Goal: Task Accomplishment & Management: Complete application form

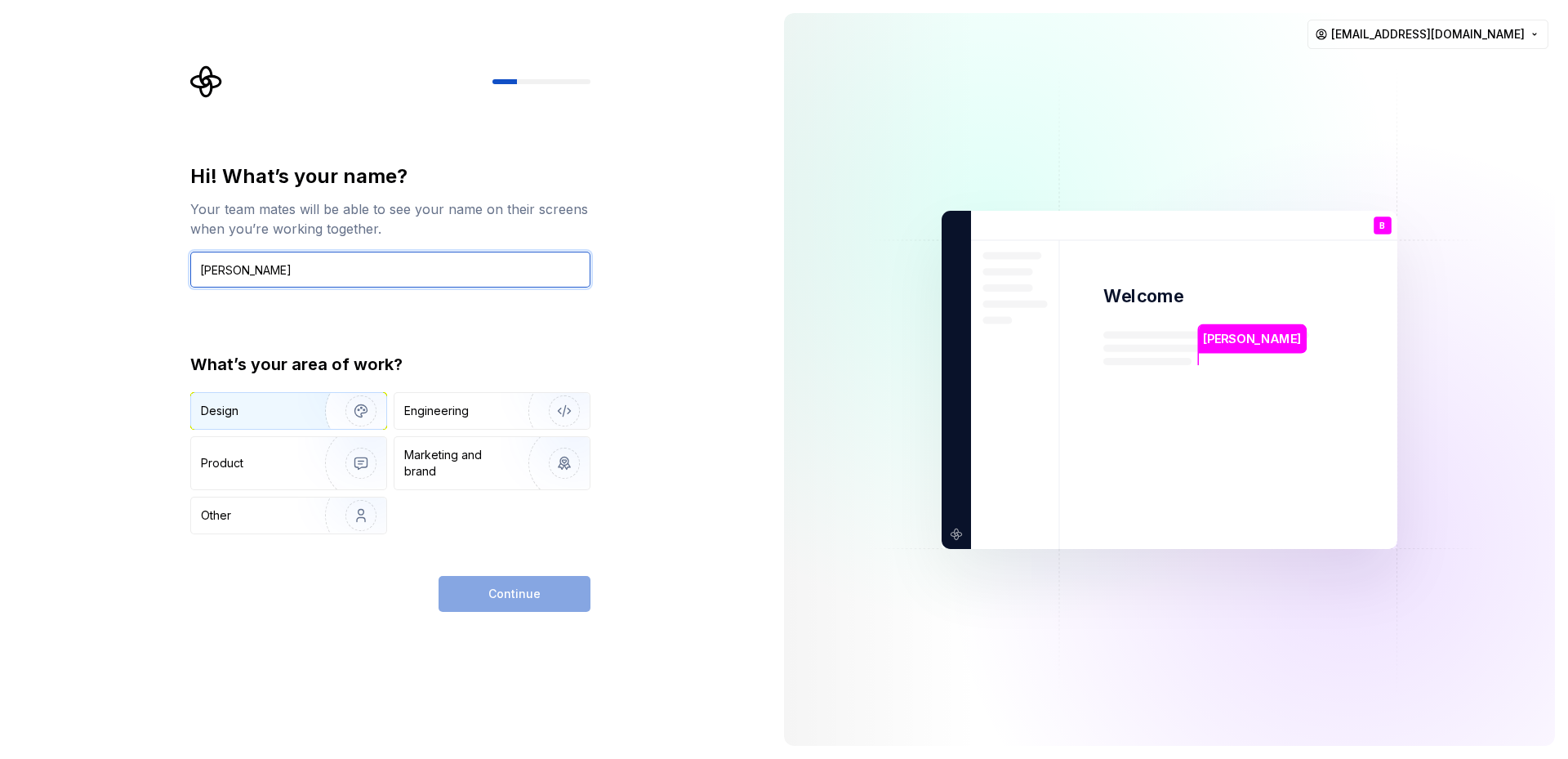
type input "[PERSON_NAME]"
click at [286, 408] on div "Design" at bounding box center [252, 411] width 103 height 16
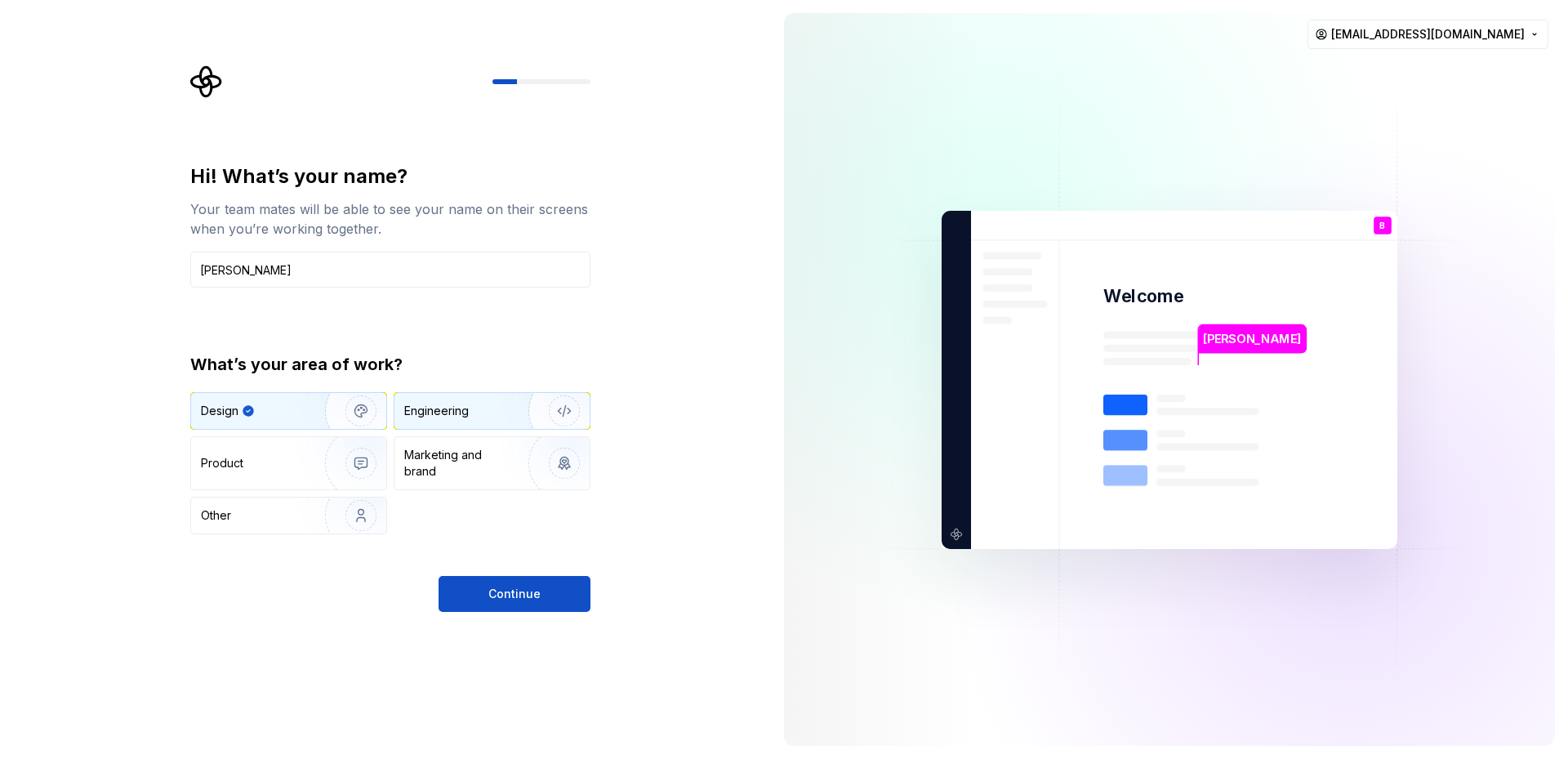
click at [452, 409] on div "Engineering" at bounding box center [436, 411] width 65 height 16
drag, startPoint x: 289, startPoint y: 400, endPoint x: 422, endPoint y: 522, distance: 180.5
click at [290, 402] on div "Design" at bounding box center [289, 410] width 195 height 36
click at [467, 583] on button "Continue" at bounding box center [514, 593] width 152 height 36
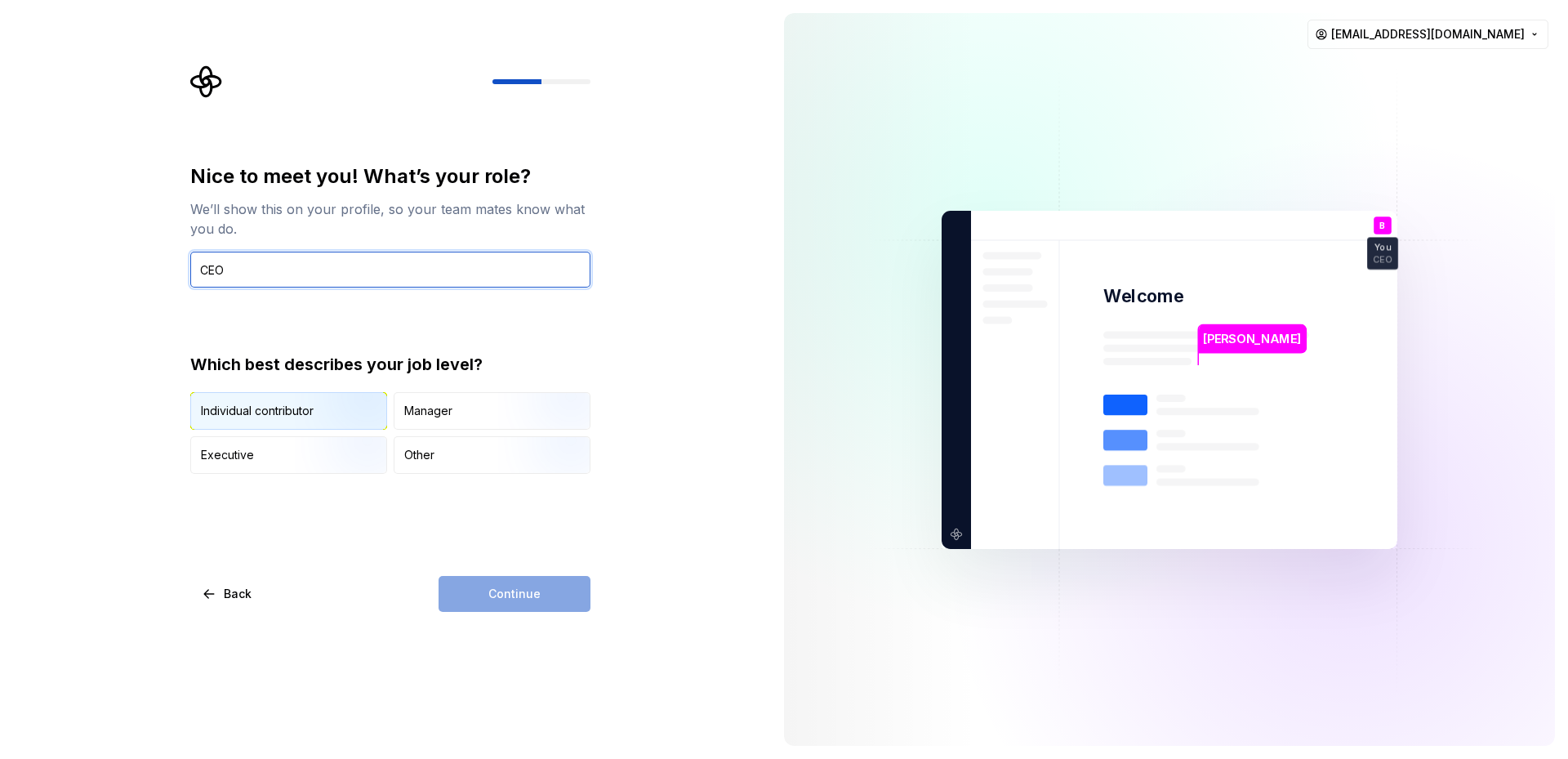
type input "CEO"
drag, startPoint x: 356, startPoint y: 407, endPoint x: 480, endPoint y: 487, distance: 147.6
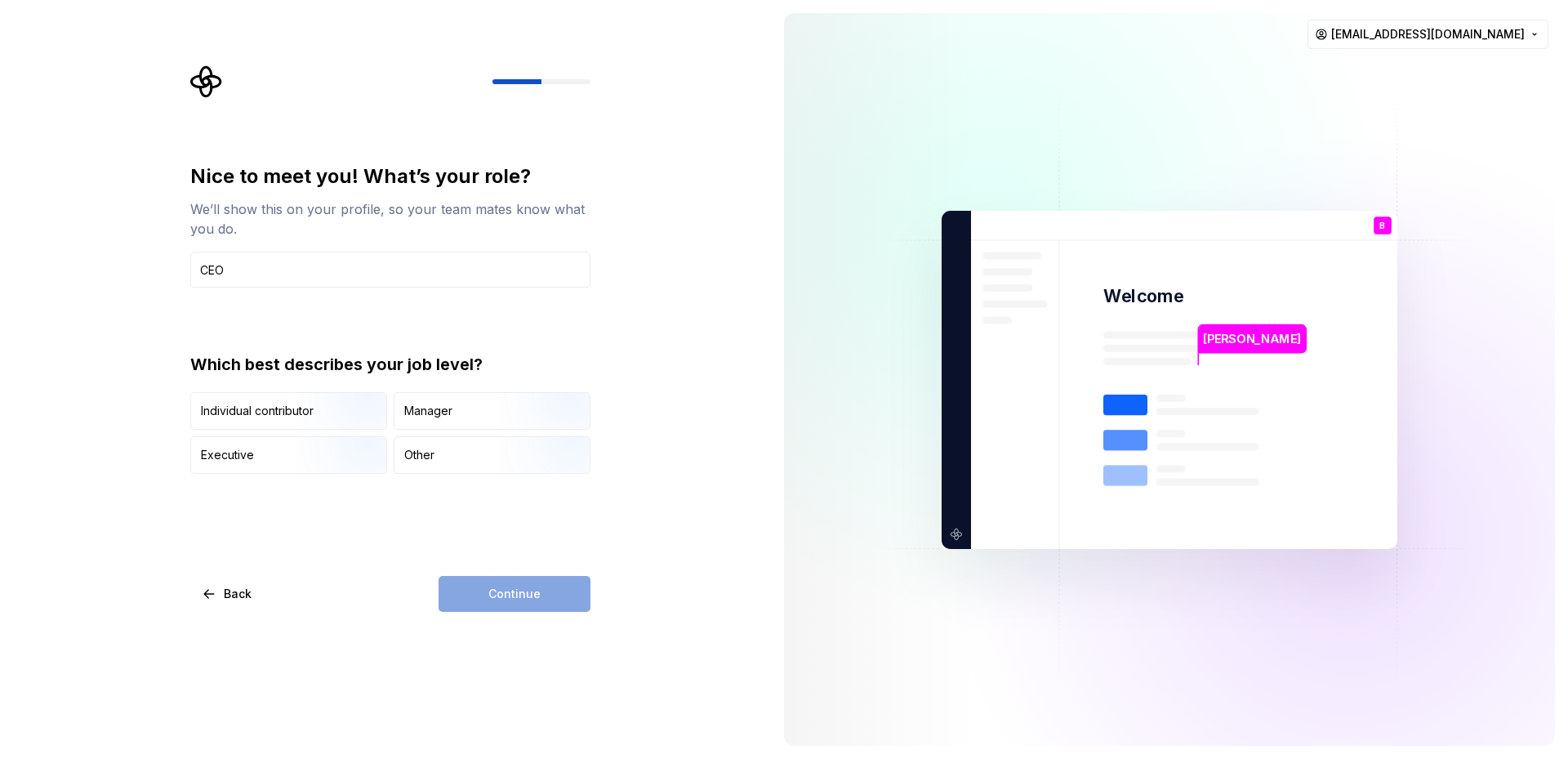
click at [356, 406] on img "button" at bounding box center [347, 431] width 105 height 109
click at [555, 599] on button "Continue" at bounding box center [514, 593] width 152 height 36
